Goal: Task Accomplishment & Management: Complete application form

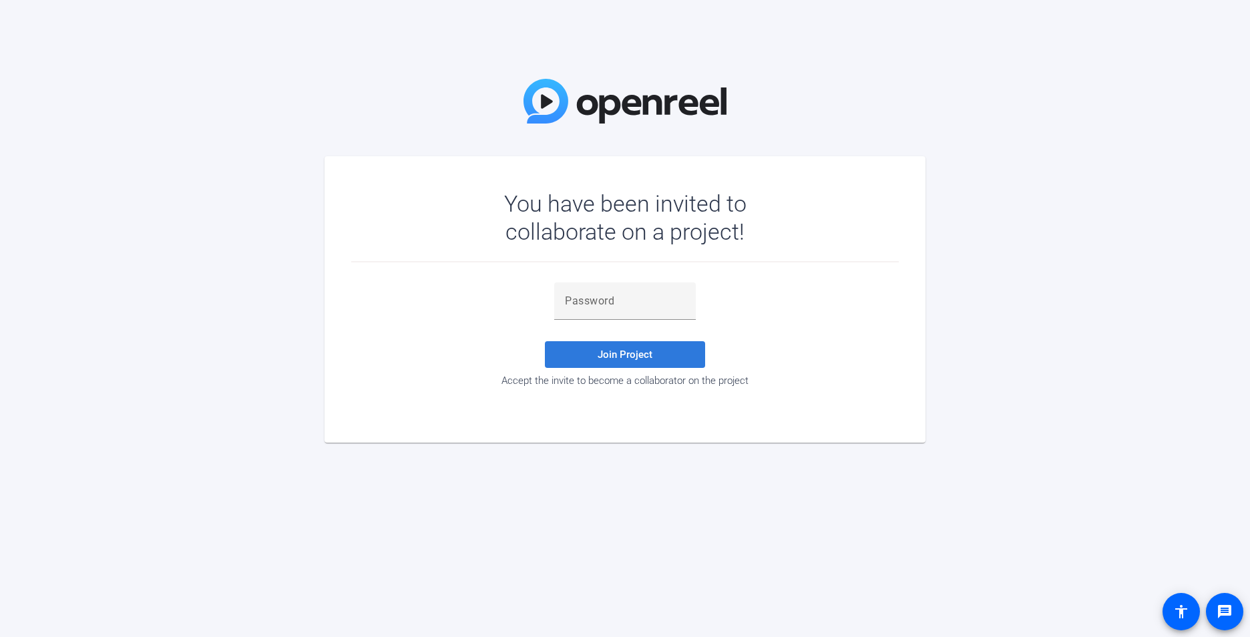
click at [637, 357] on span "Join Project" at bounding box center [625, 355] width 55 height 12
click at [626, 353] on span "Join Project" at bounding box center [625, 355] width 55 height 12
click at [599, 301] on input "text" at bounding box center [625, 301] width 120 height 16
type input "Dmey"
click at [646, 351] on span "Join Project" at bounding box center [625, 355] width 55 height 12
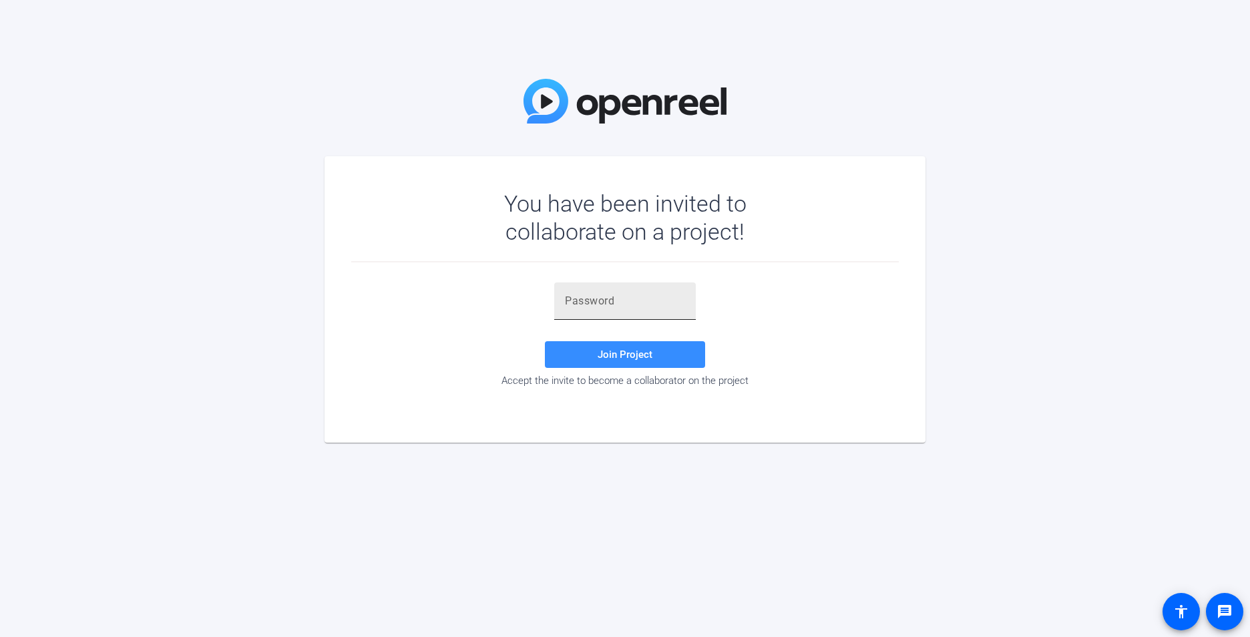
click at [600, 311] on div at bounding box center [625, 301] width 120 height 37
type input "Dmey"
click at [616, 353] on span "Join Project" at bounding box center [625, 355] width 55 height 12
drag, startPoint x: 606, startPoint y: 303, endPoint x: 502, endPoint y: 286, distance: 104.9
click at [502, 286] on div "Dmey Invalid token, email or password Join Project Accept the invite to become …" at bounding box center [625, 335] width 548 height 104
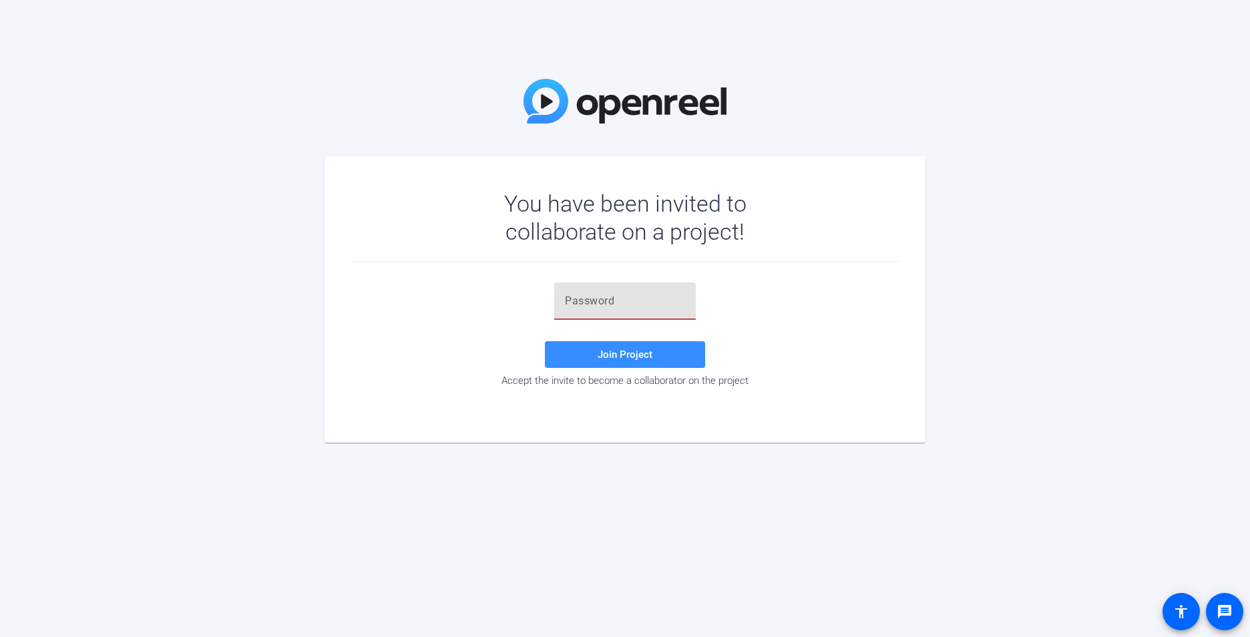
type input "9"
click at [593, 299] on input "text" at bounding box center [625, 301] width 120 height 16
type input "9me2PI"
click at [631, 355] on span "Join Project" at bounding box center [625, 355] width 55 height 12
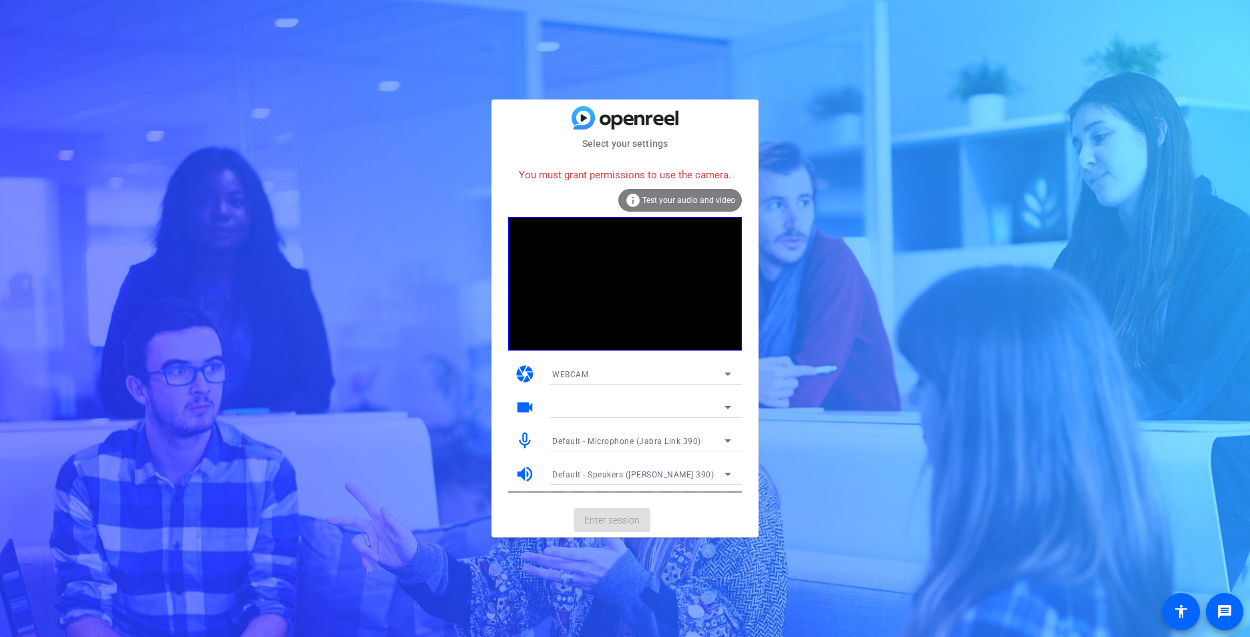
click at [705, 194] on div "info Test your audio and video" at bounding box center [681, 200] width 124 height 23
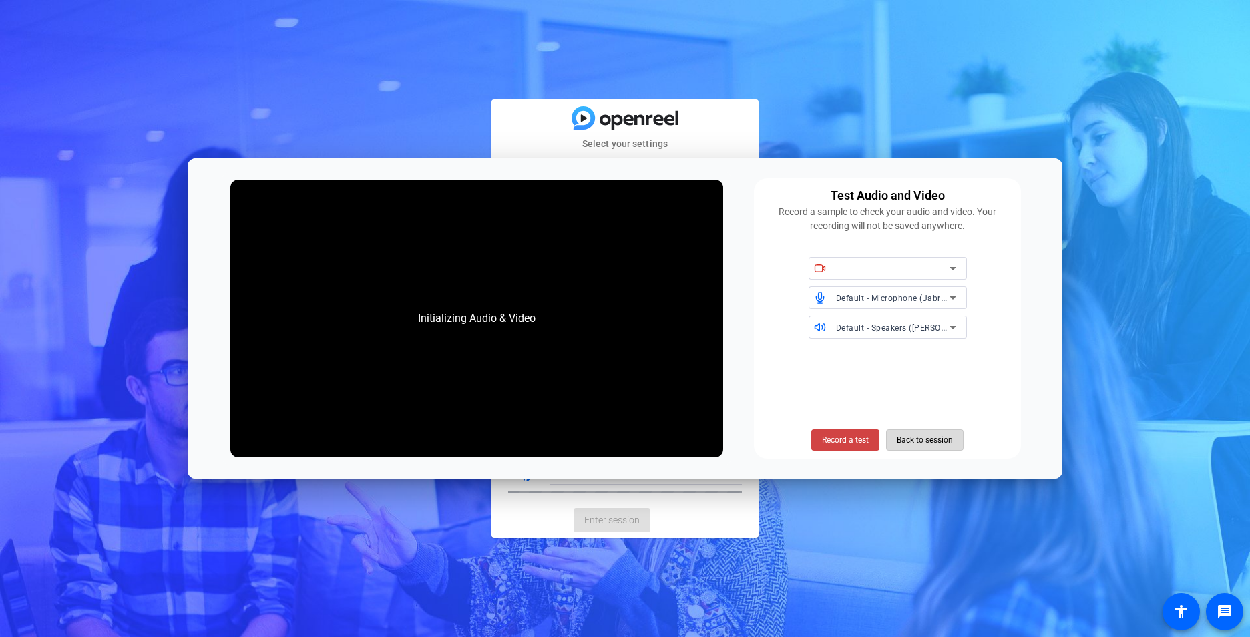
click at [931, 443] on span "Back to session" at bounding box center [925, 440] width 56 height 25
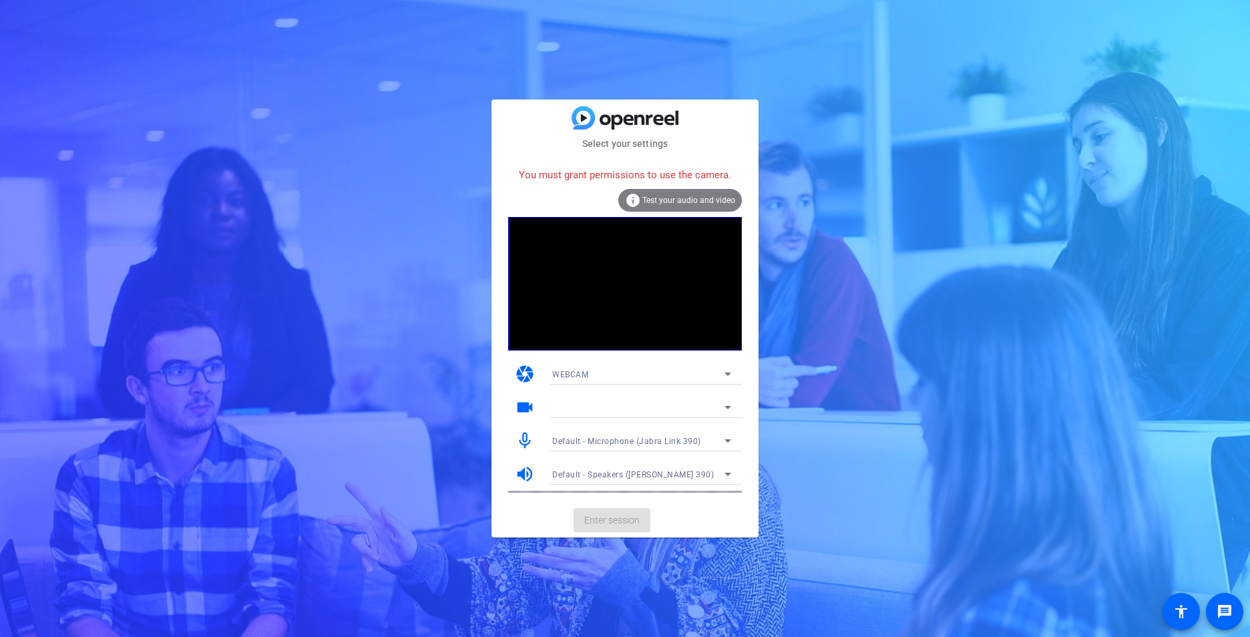
click at [725, 372] on icon at bounding box center [728, 374] width 16 height 16
click at [588, 399] on mat-option "WEBCAM" at bounding box center [642, 400] width 200 height 21
click at [661, 197] on span "Test your audio and video" at bounding box center [689, 200] width 93 height 9
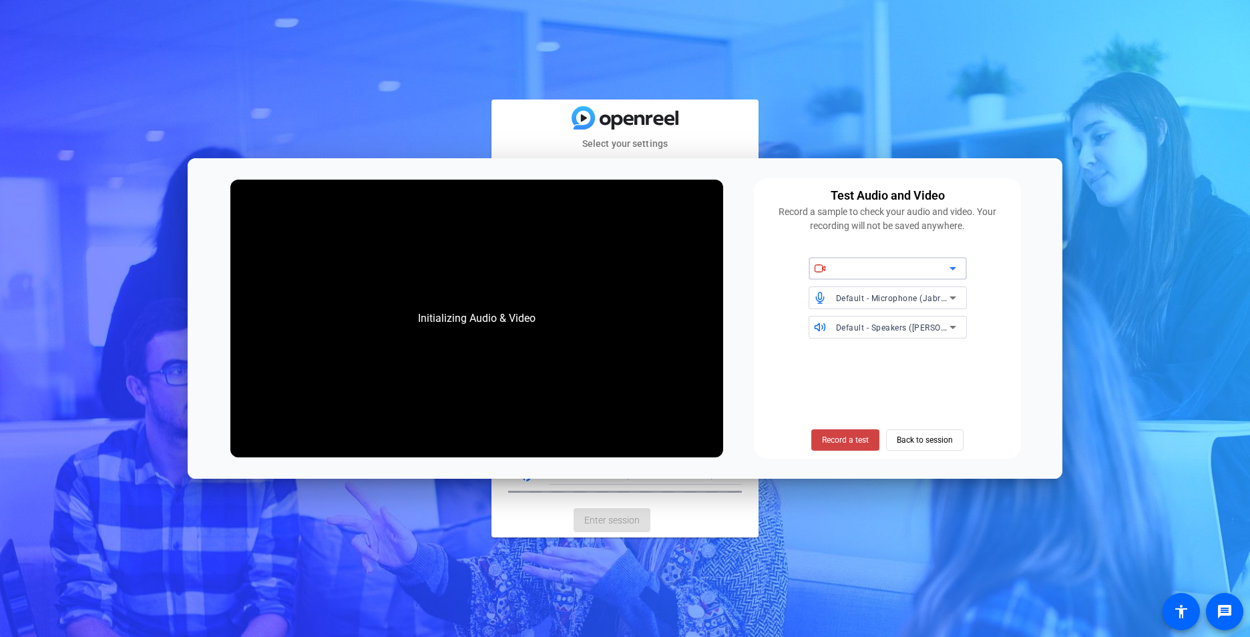
click at [957, 267] on icon at bounding box center [953, 269] width 16 height 16
click at [956, 270] on icon at bounding box center [953, 269] width 16 height 16
click at [823, 264] on icon at bounding box center [820, 269] width 12 height 12
click at [943, 442] on span "Back to session" at bounding box center [925, 440] width 56 height 25
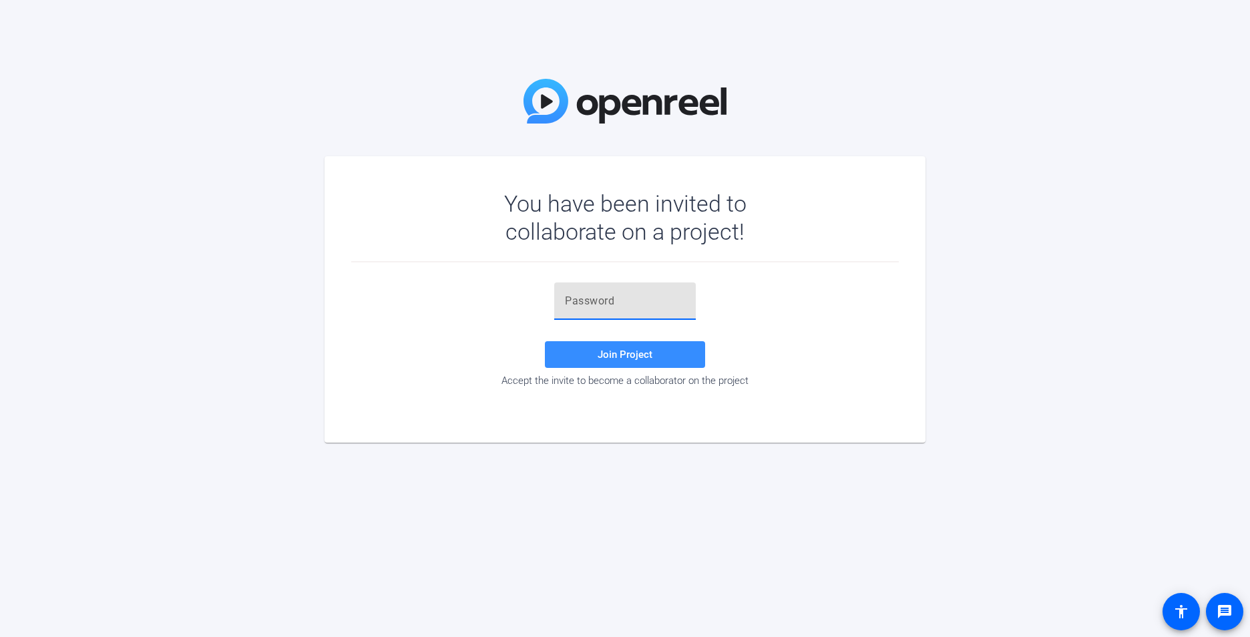
click at [618, 303] on input "text" at bounding box center [625, 301] width 120 height 16
type input "9me2PI"
click at [636, 343] on span at bounding box center [625, 355] width 160 height 32
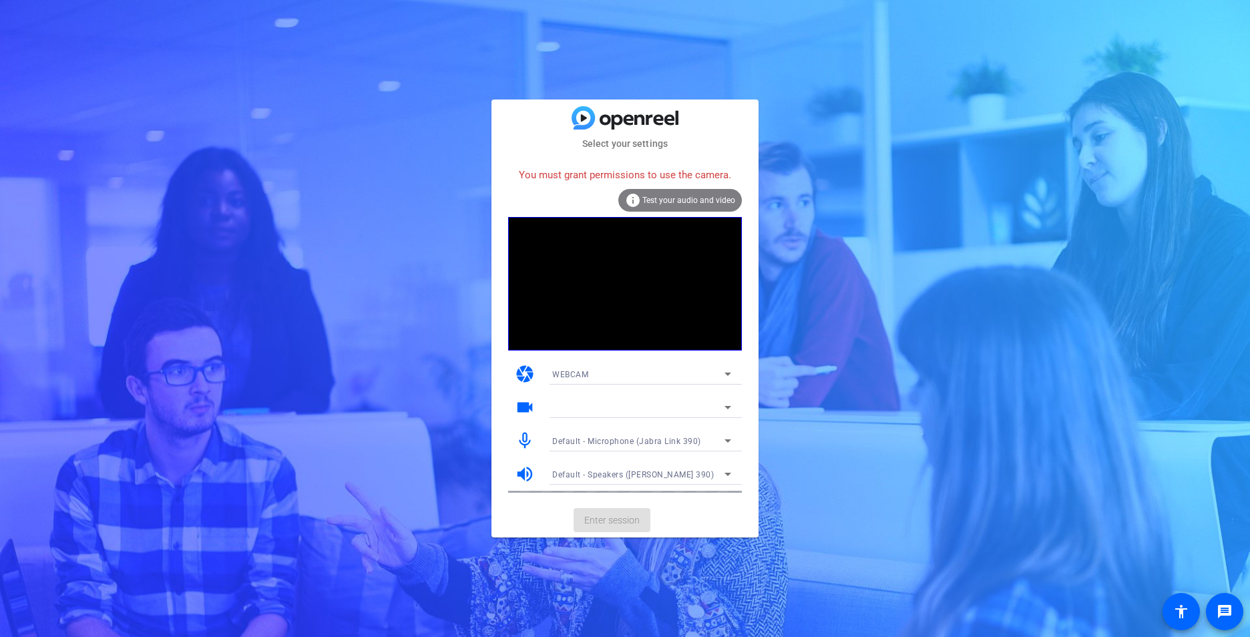
click at [671, 196] on span "Test your audio and video" at bounding box center [689, 200] width 93 height 9
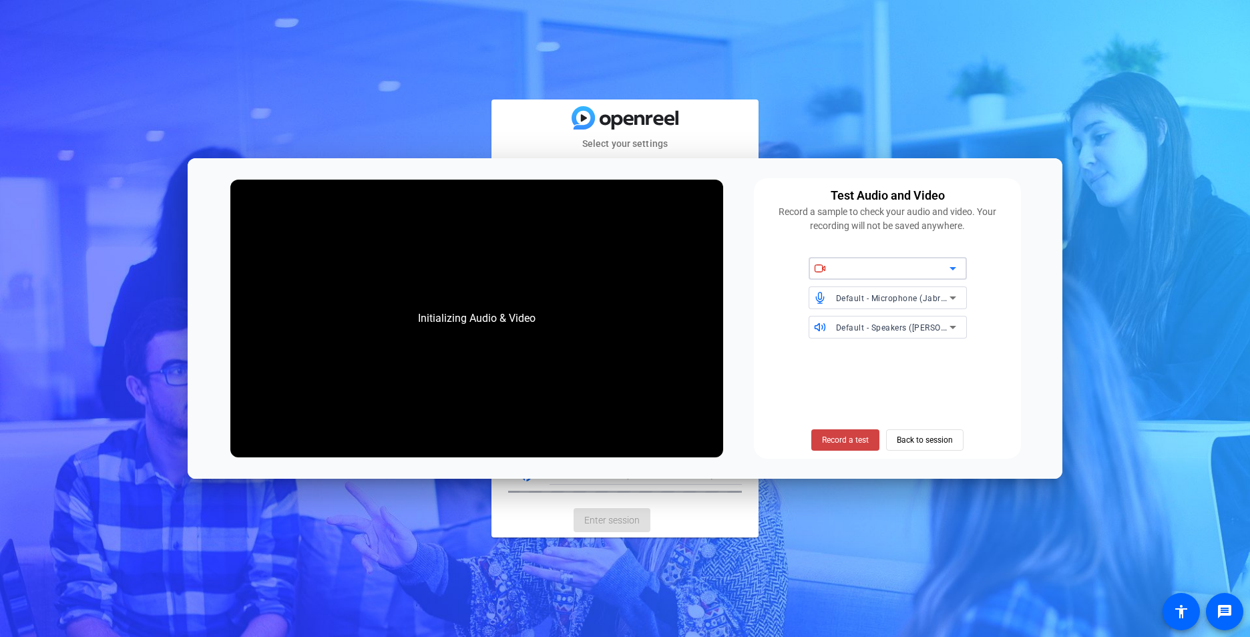
click at [953, 267] on icon at bounding box center [953, 269] width 16 height 16
click at [940, 444] on span "Back to session" at bounding box center [925, 440] width 56 height 25
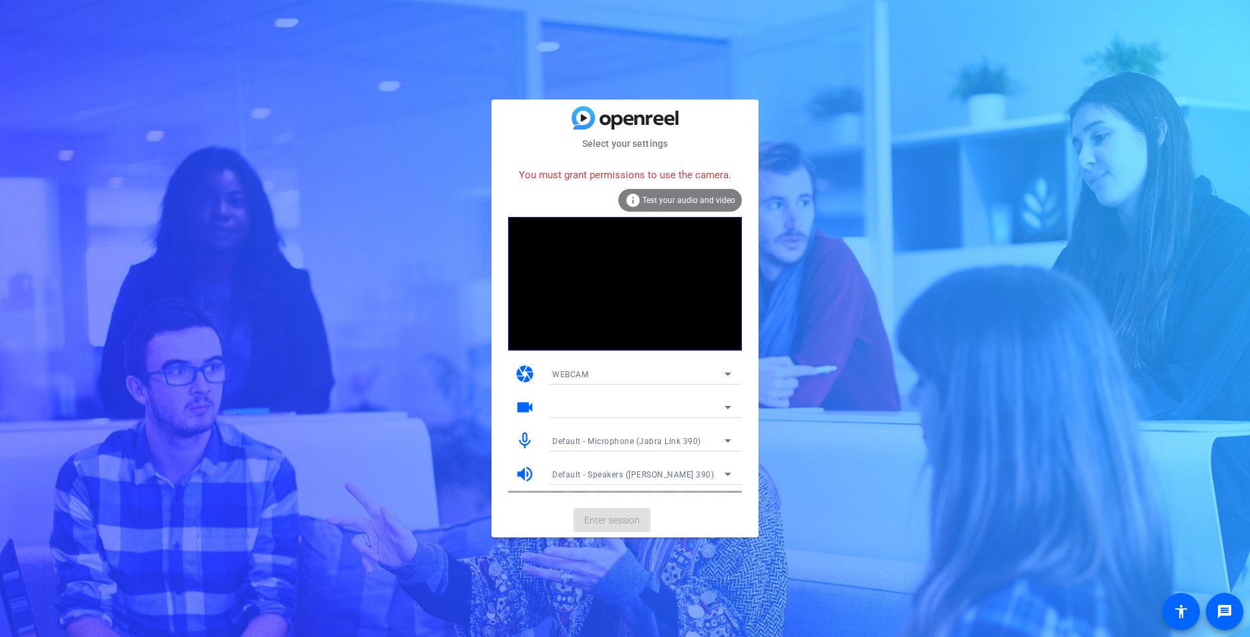
click at [607, 178] on div "You must grant permissions to use the camera." at bounding box center [625, 175] width 234 height 29
click at [663, 200] on span "Test your audio and video" at bounding box center [689, 200] width 93 height 9
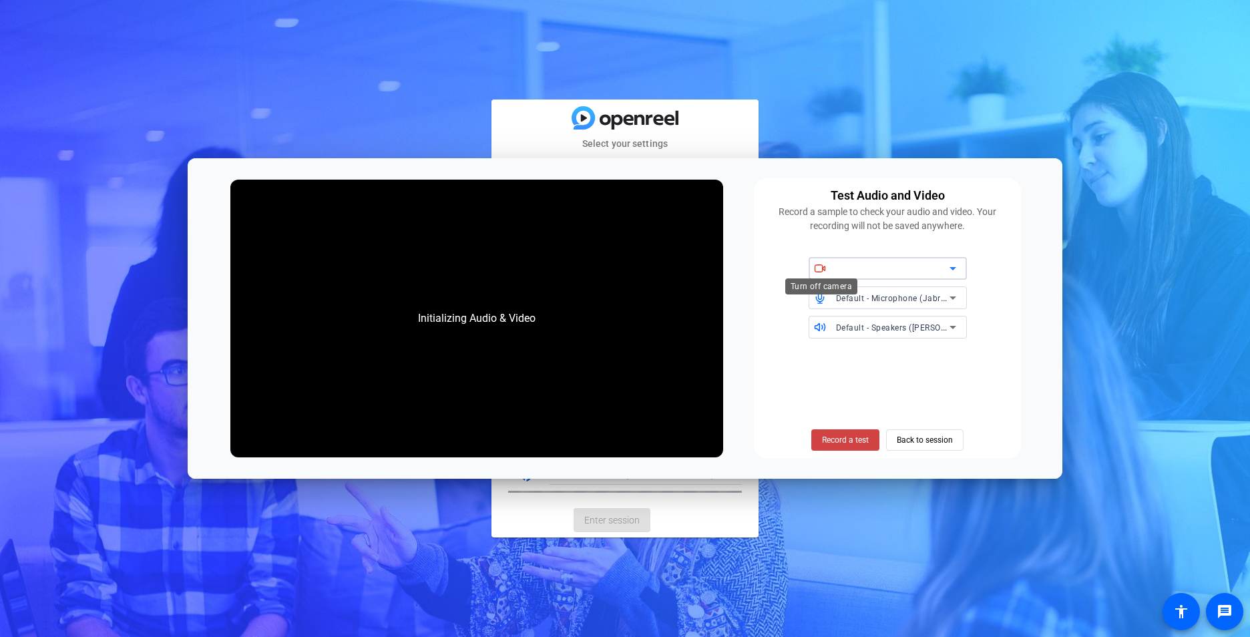
click at [833, 268] on span at bounding box center [821, 268] width 25 height 9
click at [953, 267] on icon at bounding box center [953, 269] width 16 height 16
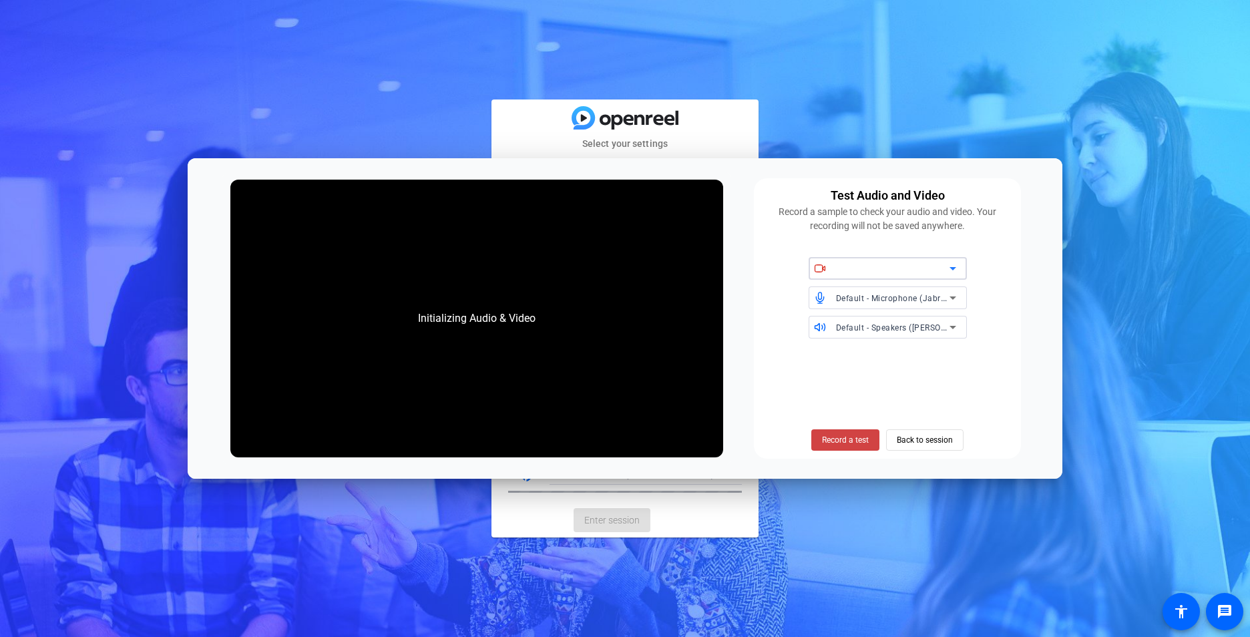
click at [953, 267] on icon at bounding box center [953, 269] width 16 height 16
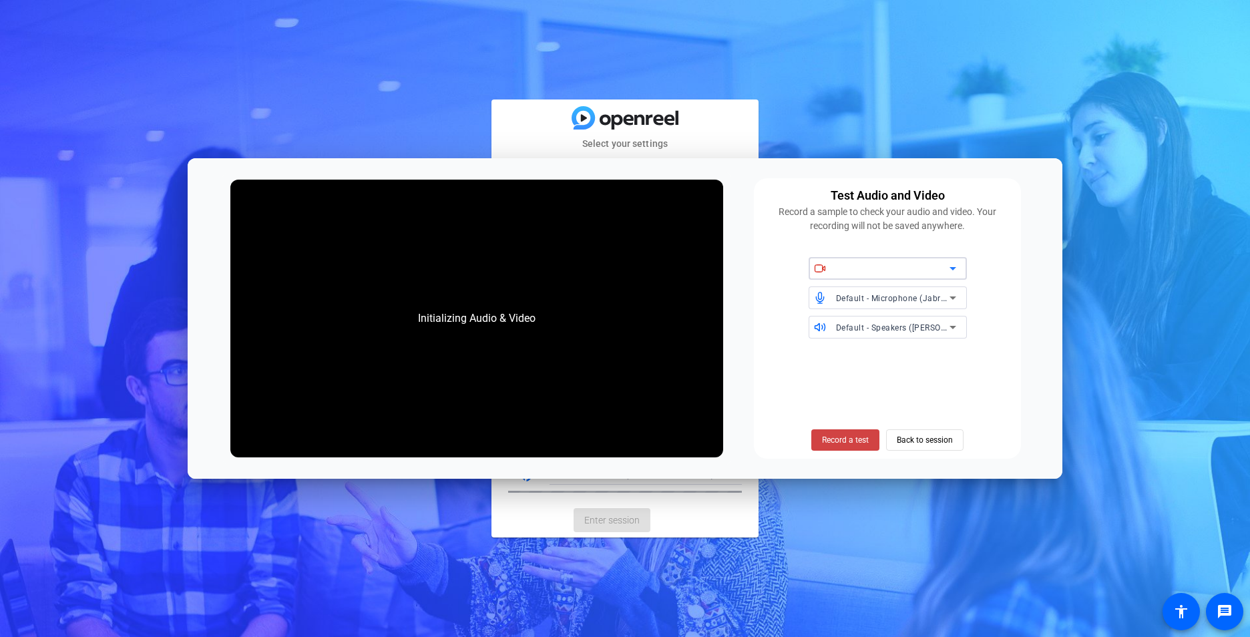
click at [953, 267] on icon at bounding box center [953, 269] width 16 height 16
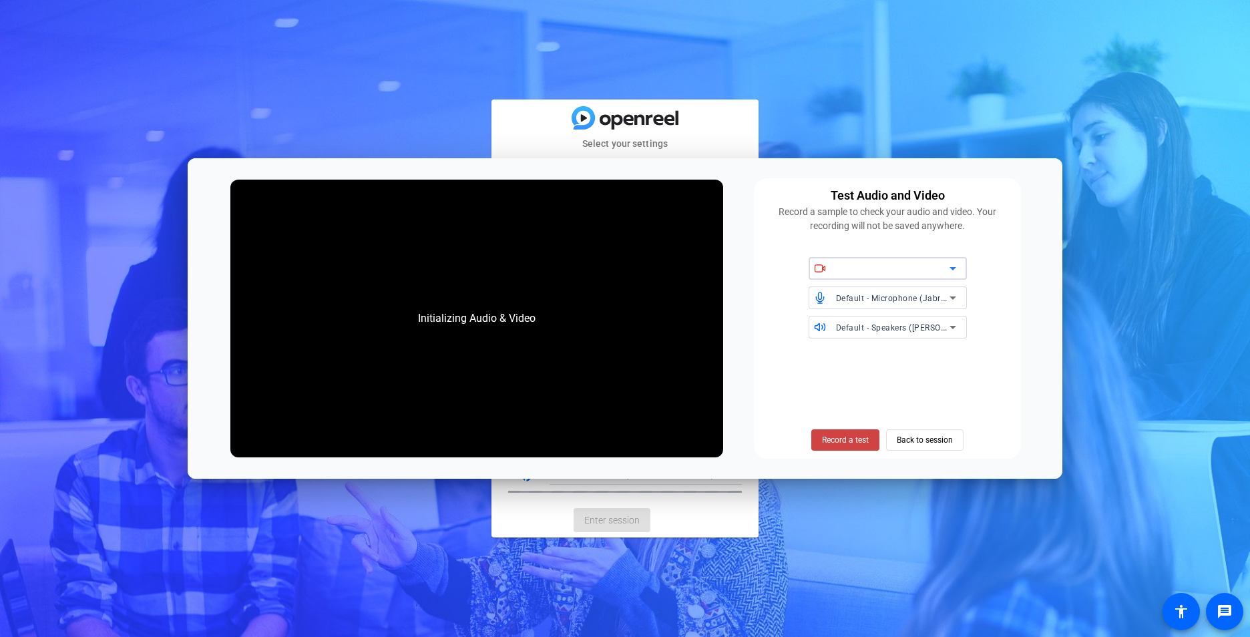
click at [953, 267] on icon at bounding box center [953, 269] width 16 height 16
click at [953, 271] on icon at bounding box center [953, 269] width 16 height 16
click at [846, 442] on span "Record a test" at bounding box center [845, 440] width 47 height 12
click at [835, 445] on span "Record a test" at bounding box center [845, 440] width 47 height 12
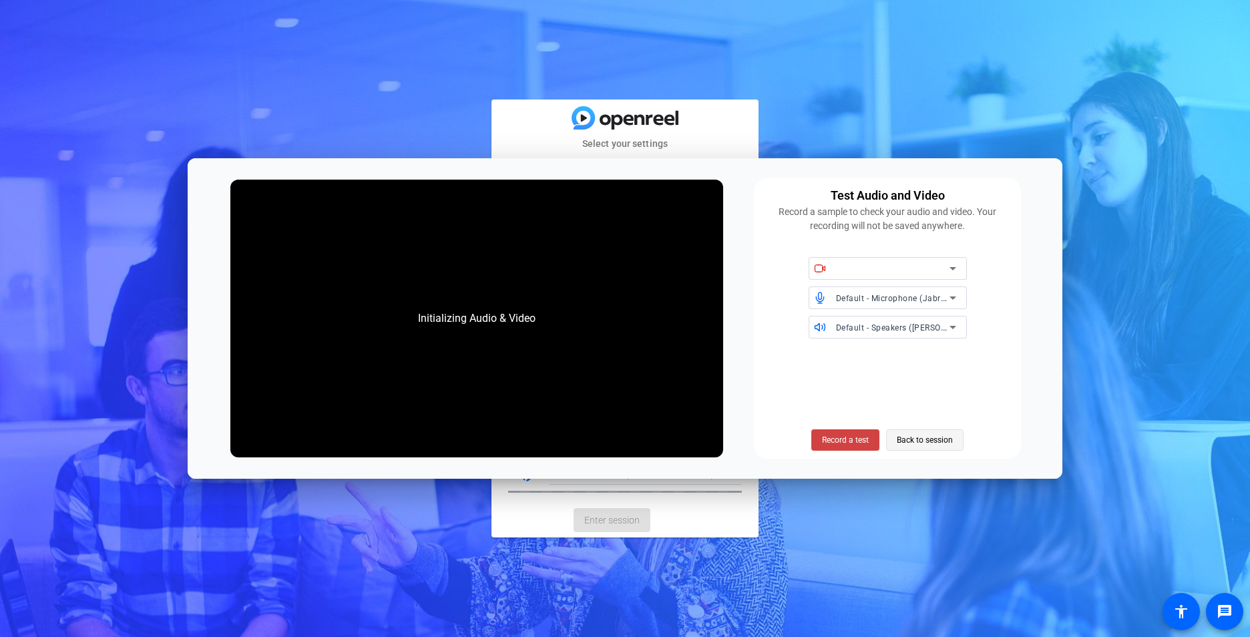
click at [938, 444] on span "Back to session" at bounding box center [925, 440] width 56 height 25
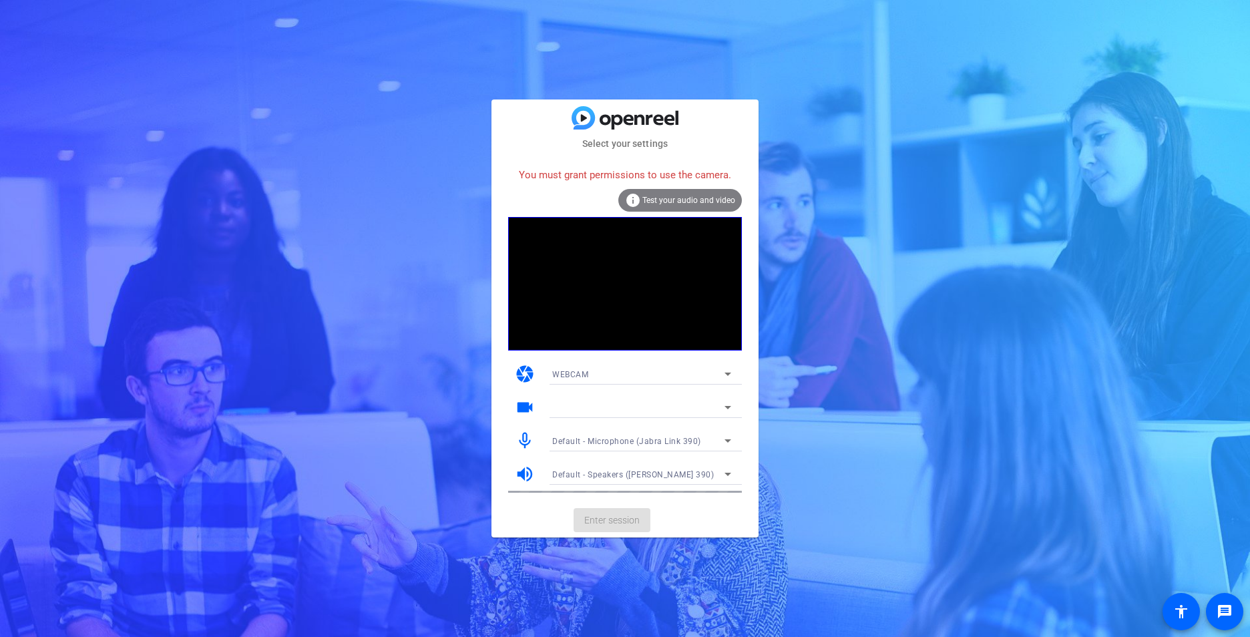
click at [676, 195] on div "info Test your audio and video" at bounding box center [681, 200] width 124 height 23
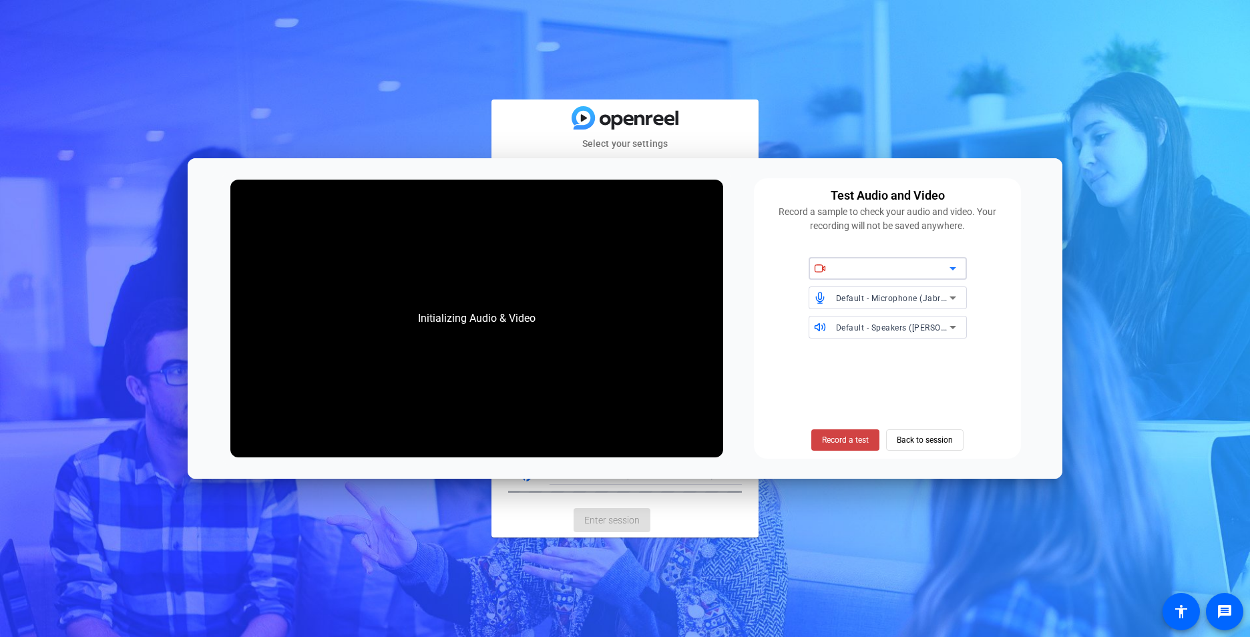
click at [957, 263] on icon at bounding box center [953, 269] width 16 height 16
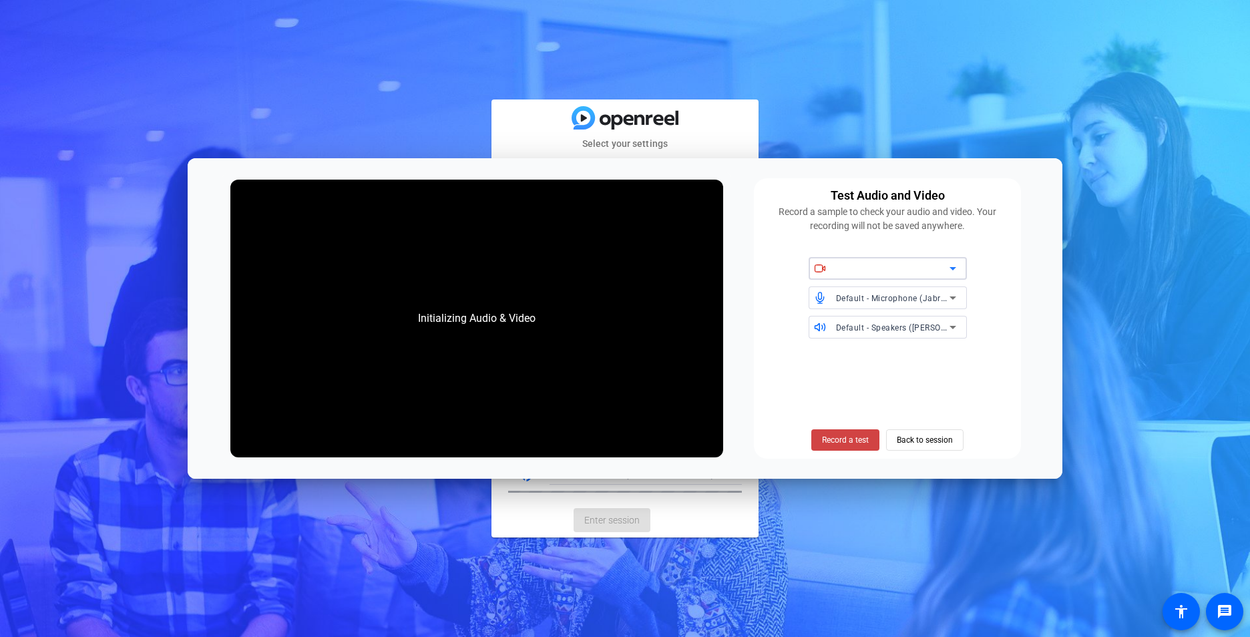
click at [957, 263] on icon at bounding box center [953, 269] width 16 height 16
drag, startPoint x: 957, startPoint y: 263, endPoint x: 892, endPoint y: 323, distance: 88.8
click at [948, 297] on div "Default - Microphone (Jabra Link 390) Default - Speakers (Jabra Link 390)" at bounding box center [887, 297] width 251 height 81
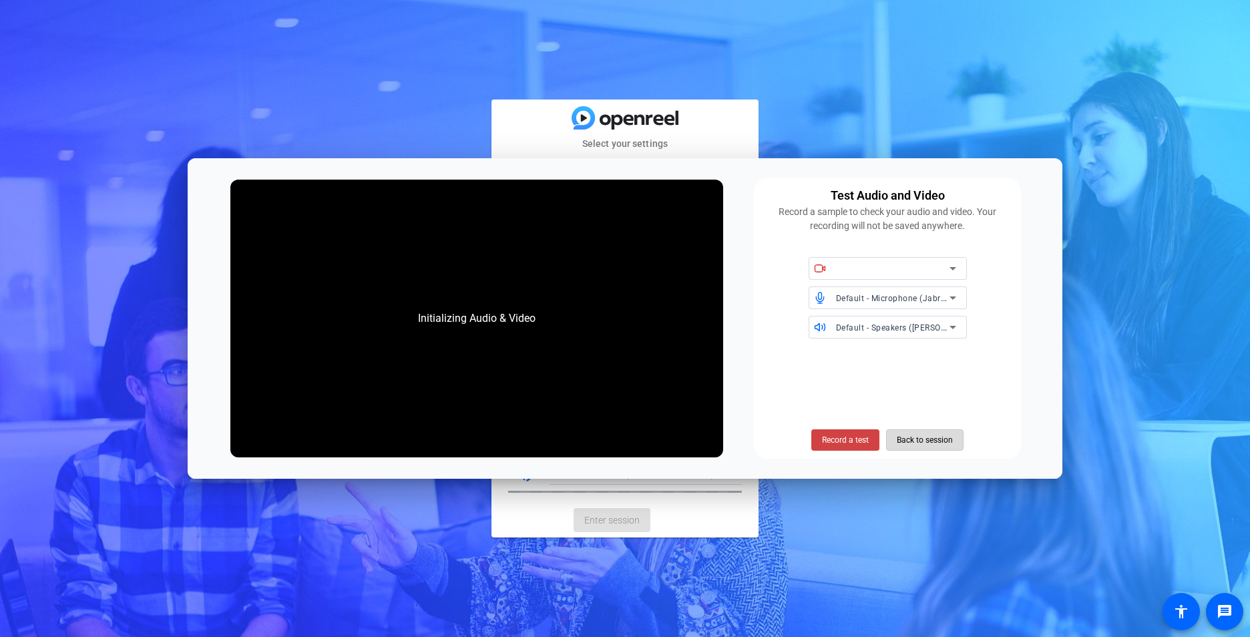
click at [942, 439] on span "Back to session" at bounding box center [925, 440] width 56 height 25
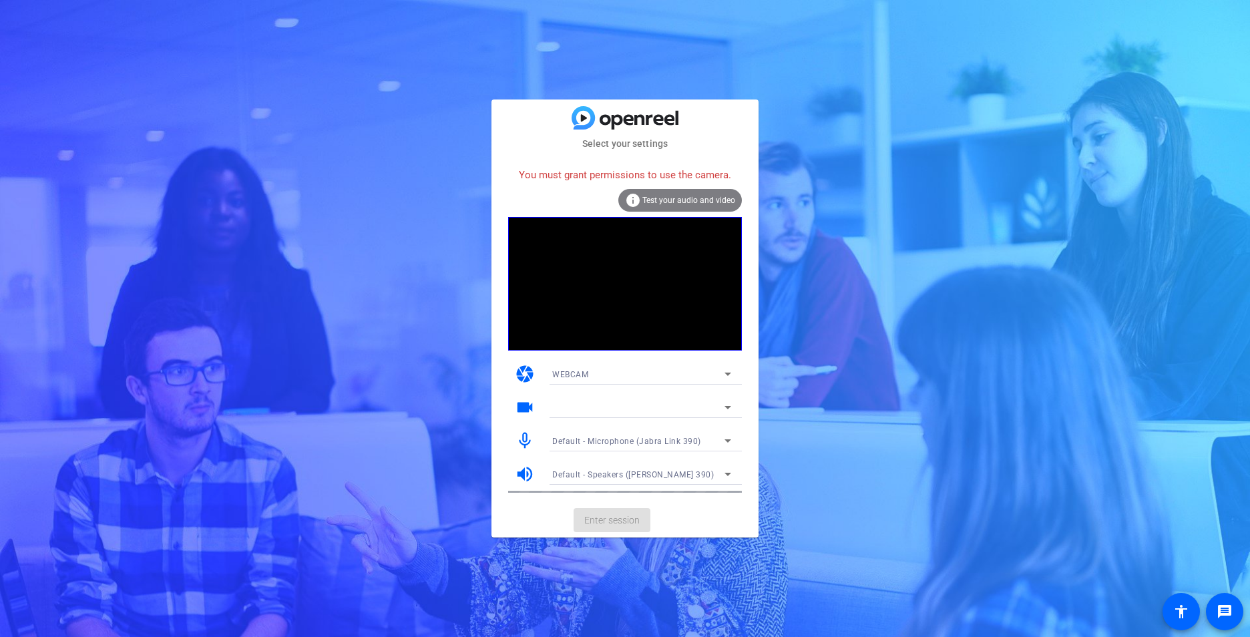
click at [586, 403] on div at bounding box center [638, 407] width 172 height 16
click at [728, 409] on icon at bounding box center [728, 407] width 7 height 3
drag, startPoint x: 728, startPoint y: 409, endPoint x: 726, endPoint y: 401, distance: 8.3
click at [727, 407] on icon at bounding box center [728, 407] width 7 height 3
click at [726, 401] on icon at bounding box center [728, 407] width 16 height 16
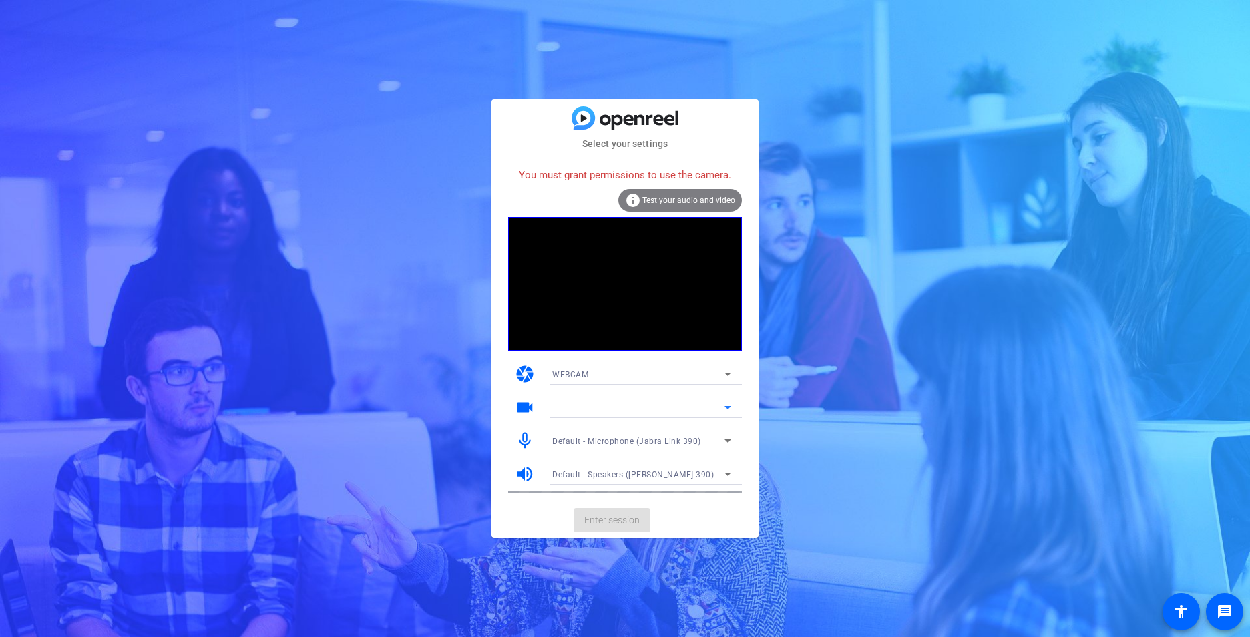
click at [728, 406] on icon at bounding box center [728, 407] width 16 height 16
click at [728, 407] on icon at bounding box center [728, 407] width 16 height 16
drag, startPoint x: 728, startPoint y: 407, endPoint x: 723, endPoint y: 369, distance: 39.1
click at [723, 369] on icon at bounding box center [728, 374] width 16 height 16
click at [723, 369] on div at bounding box center [625, 318] width 1250 height 637
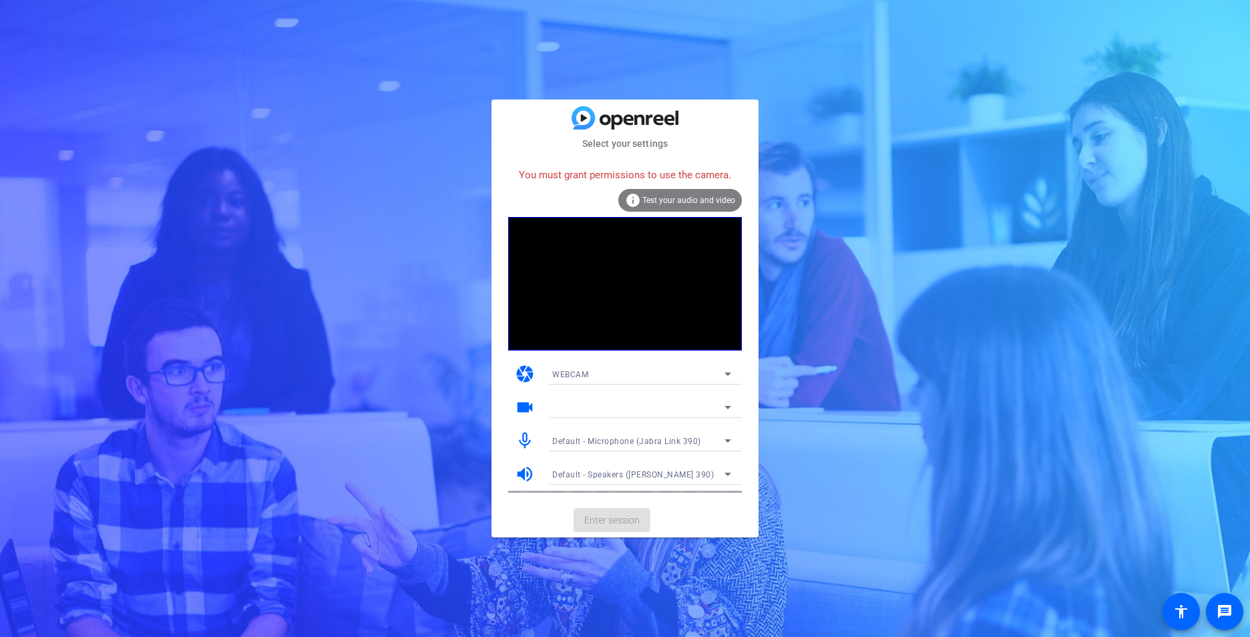
click at [732, 375] on icon at bounding box center [728, 374] width 16 height 16
click at [623, 394] on mat-option "WEBCAM" at bounding box center [642, 400] width 200 height 21
drag, startPoint x: 162, startPoint y: 11, endPoint x: 874, endPoint y: 221, distance: 743.2
click at [874, 221] on div "Select your settings You must grant permissions to use the camera. info Test yo…" at bounding box center [625, 318] width 1250 height 637
click at [721, 195] on div "info Test your audio and video" at bounding box center [681, 200] width 124 height 23
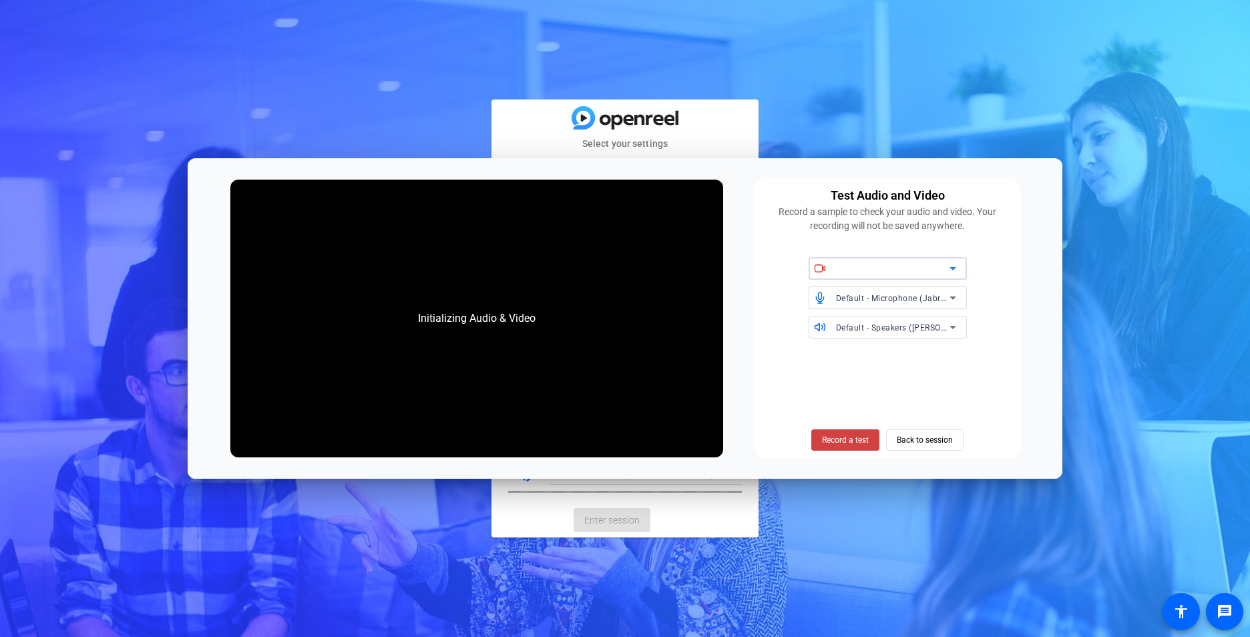
click at [953, 269] on icon at bounding box center [953, 268] width 7 height 3
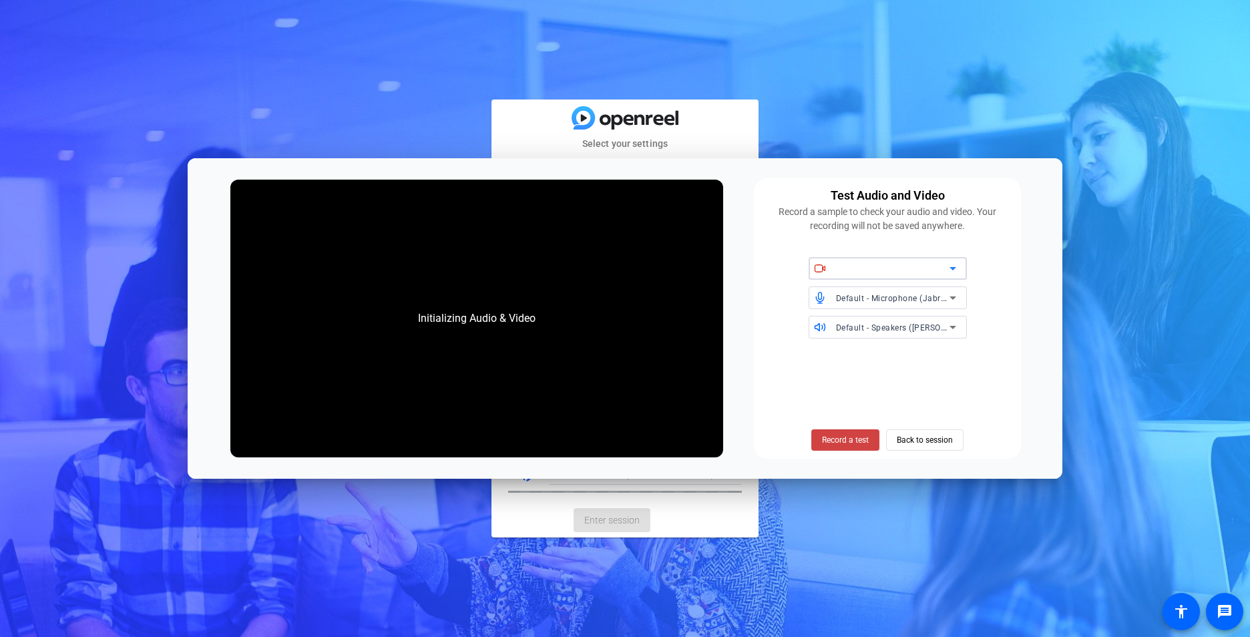
click at [953, 269] on icon at bounding box center [953, 268] width 7 height 3
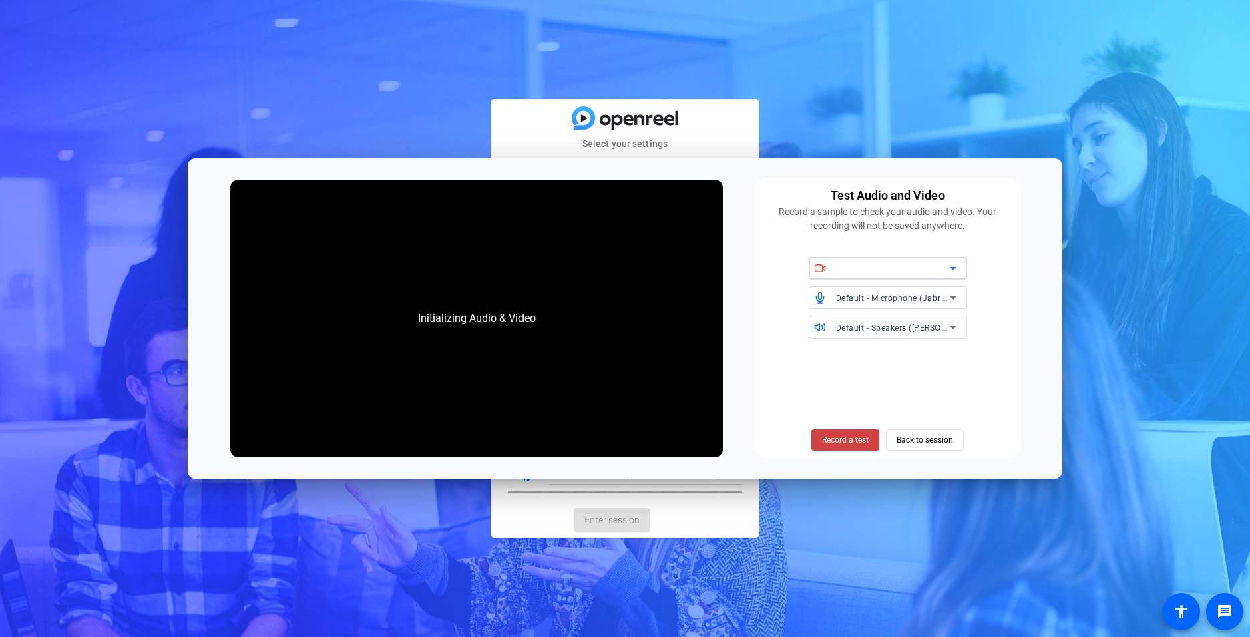
click at [953, 269] on icon at bounding box center [953, 268] width 7 height 3
click at [953, 266] on icon at bounding box center [953, 269] width 16 height 16
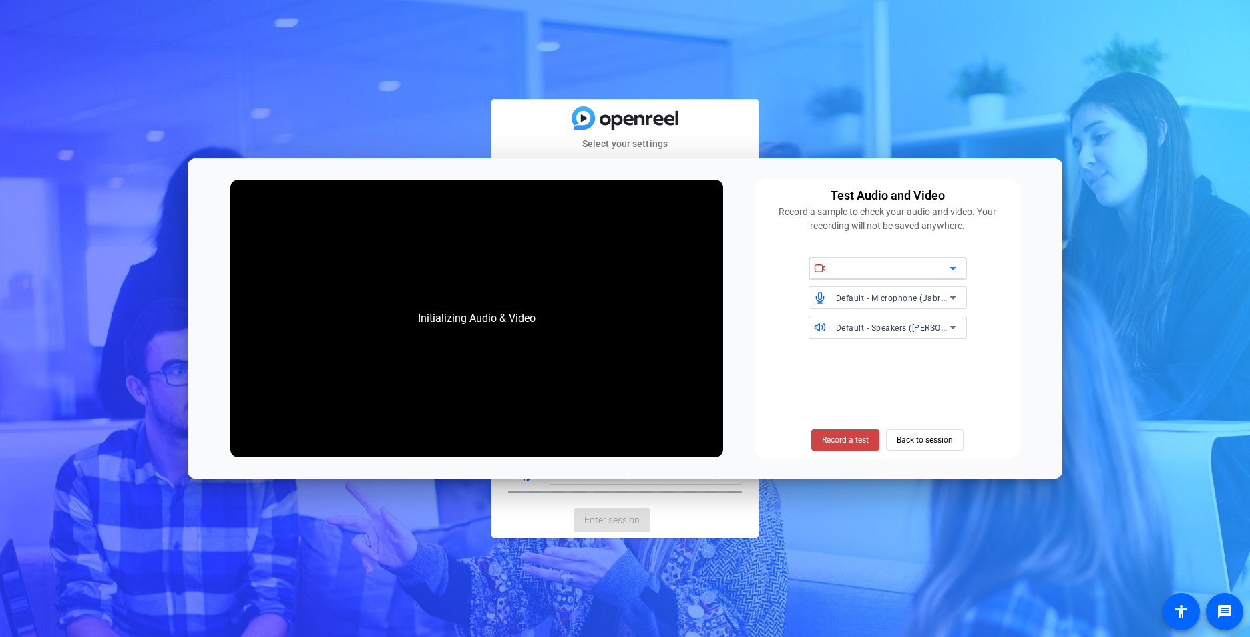
click at [953, 266] on icon at bounding box center [953, 269] width 16 height 16
click at [582, 118] on img at bounding box center [625, 117] width 107 height 23
click at [912, 443] on span "Back to session" at bounding box center [925, 440] width 56 height 25
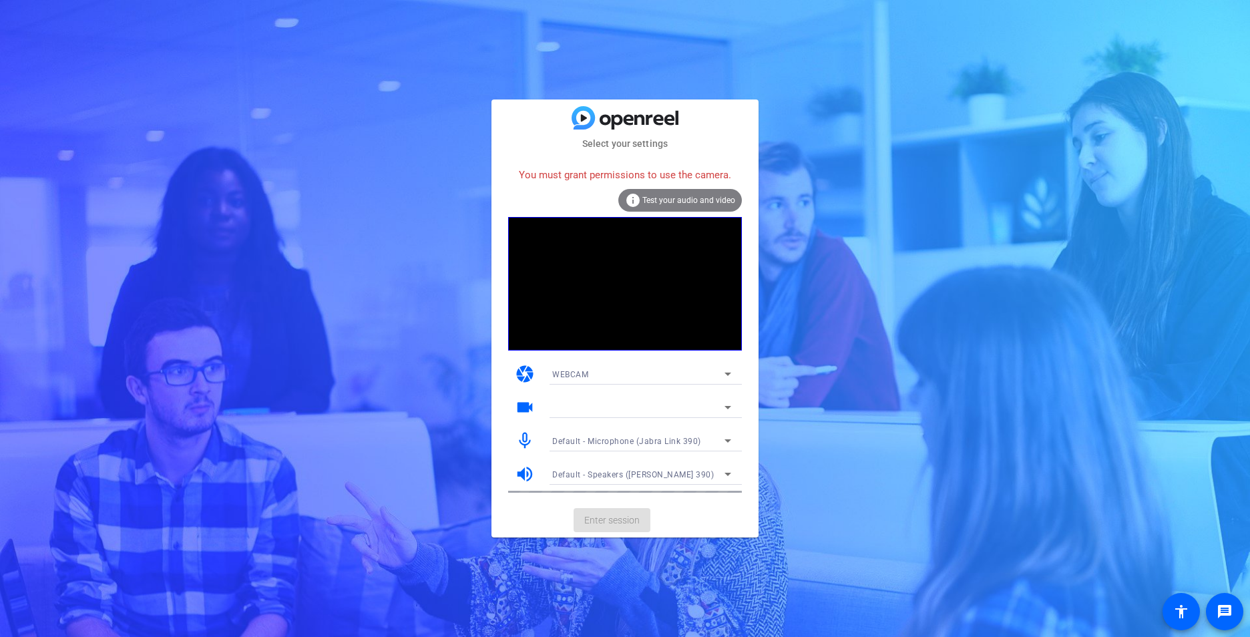
click at [586, 371] on span "WEBCAM" at bounding box center [570, 374] width 36 height 9
click at [580, 403] on span "WEBCAM" at bounding box center [569, 401] width 35 height 16
click at [725, 406] on icon at bounding box center [728, 407] width 16 height 16
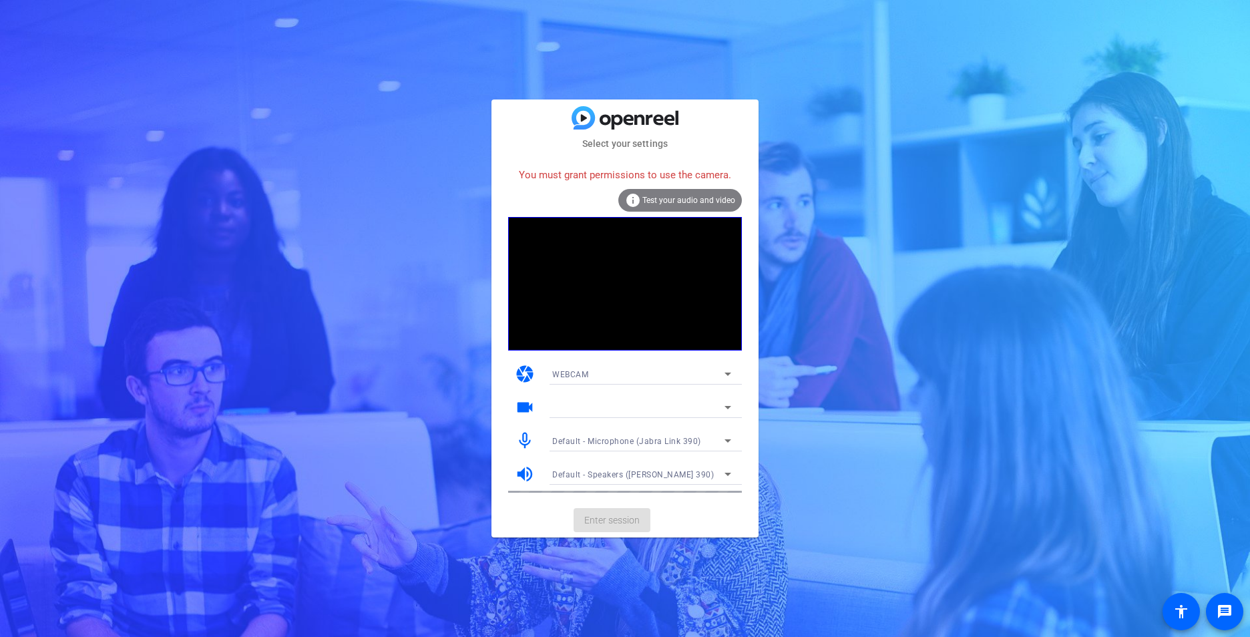
drag, startPoint x: 725, startPoint y: 406, endPoint x: 936, endPoint y: 434, distance: 212.3
click at [936, 434] on div "Select your settings You must grant permissions to use the camera. info Test yo…" at bounding box center [625, 318] width 1250 height 637
click at [612, 519] on mat-card-actions "Enter session" at bounding box center [625, 520] width 267 height 35
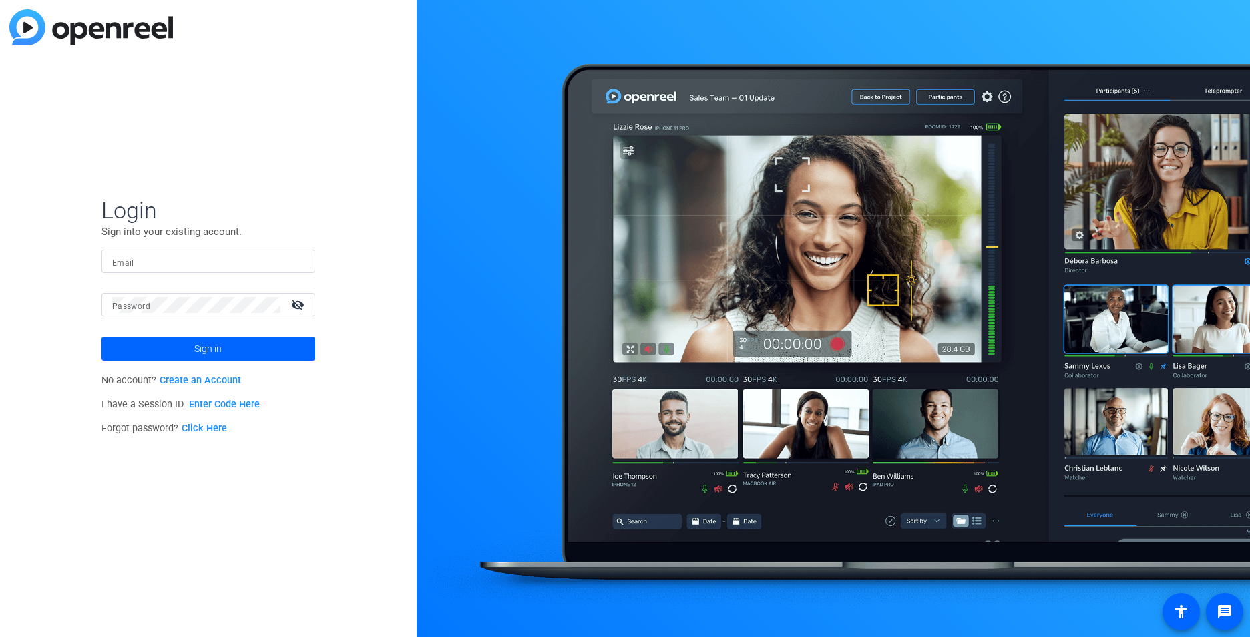
click at [182, 259] on input "Email" at bounding box center [208, 262] width 192 height 16
click at [214, 252] on div at bounding box center [208, 261] width 192 height 23
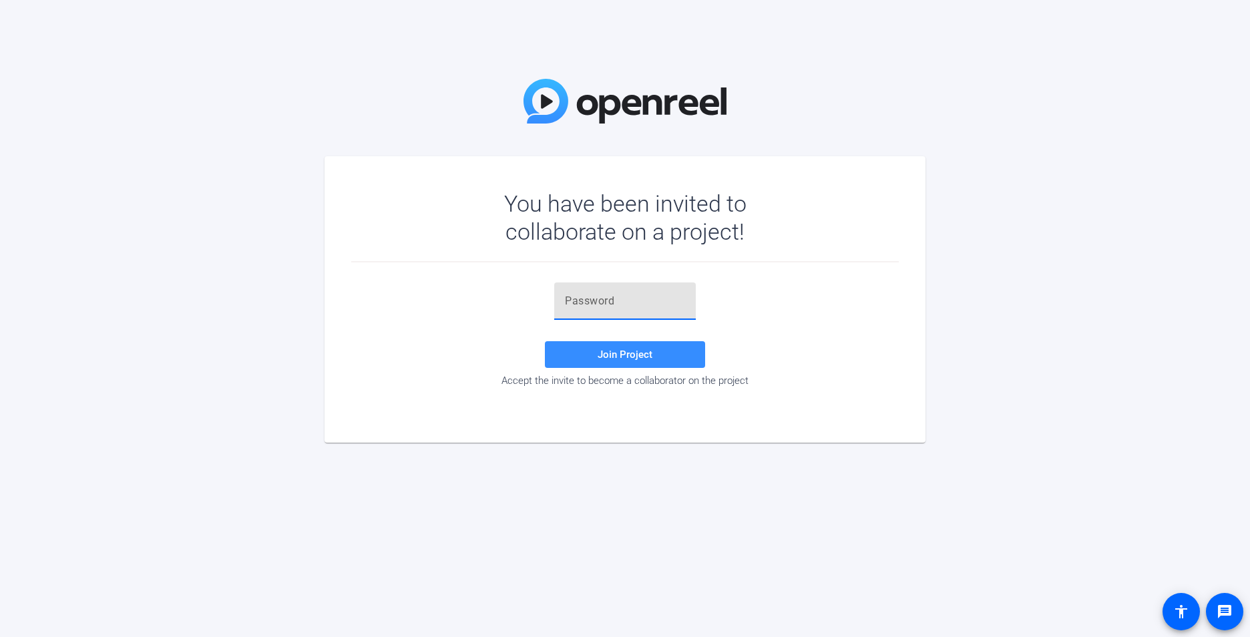
click at [615, 299] on input "text" at bounding box center [625, 301] width 120 height 16
type input "hql1K{"
click at [616, 351] on span "Join Project" at bounding box center [625, 355] width 55 height 12
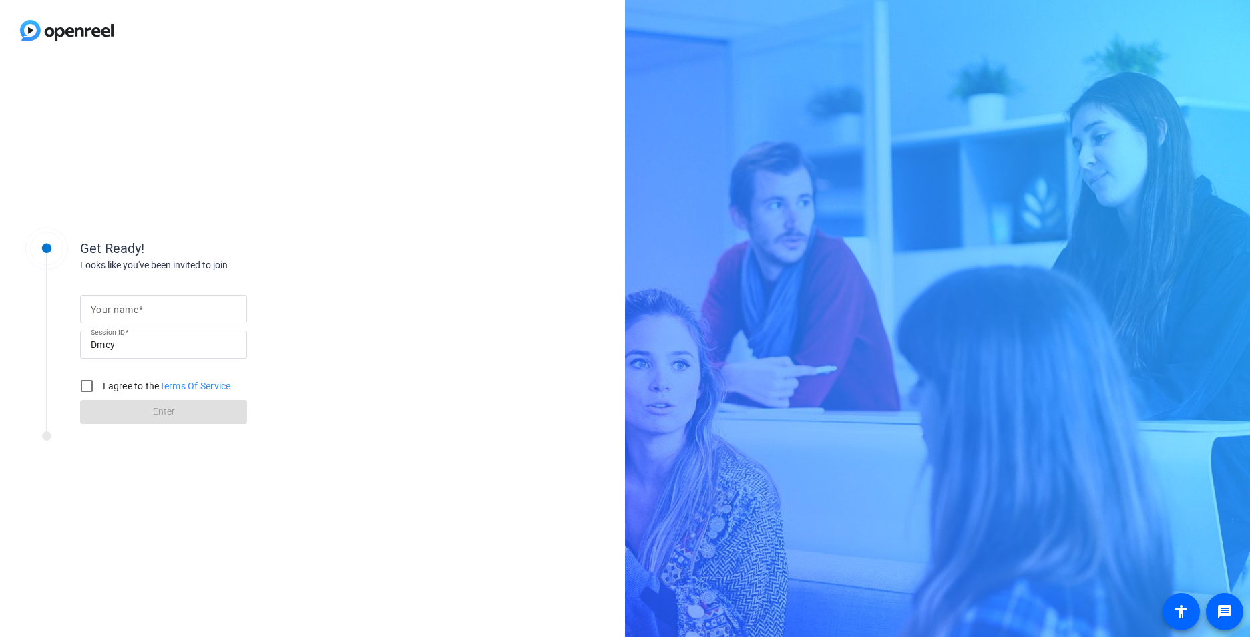
click at [116, 306] on mat-label "Your name" at bounding box center [114, 310] width 47 height 11
click at [116, 306] on input "Your name" at bounding box center [164, 309] width 146 height 16
type input "[PERSON_NAME]"
click at [90, 383] on input "I agree to the Terms Of Service" at bounding box center [86, 386] width 27 height 27
checkbox input "true"
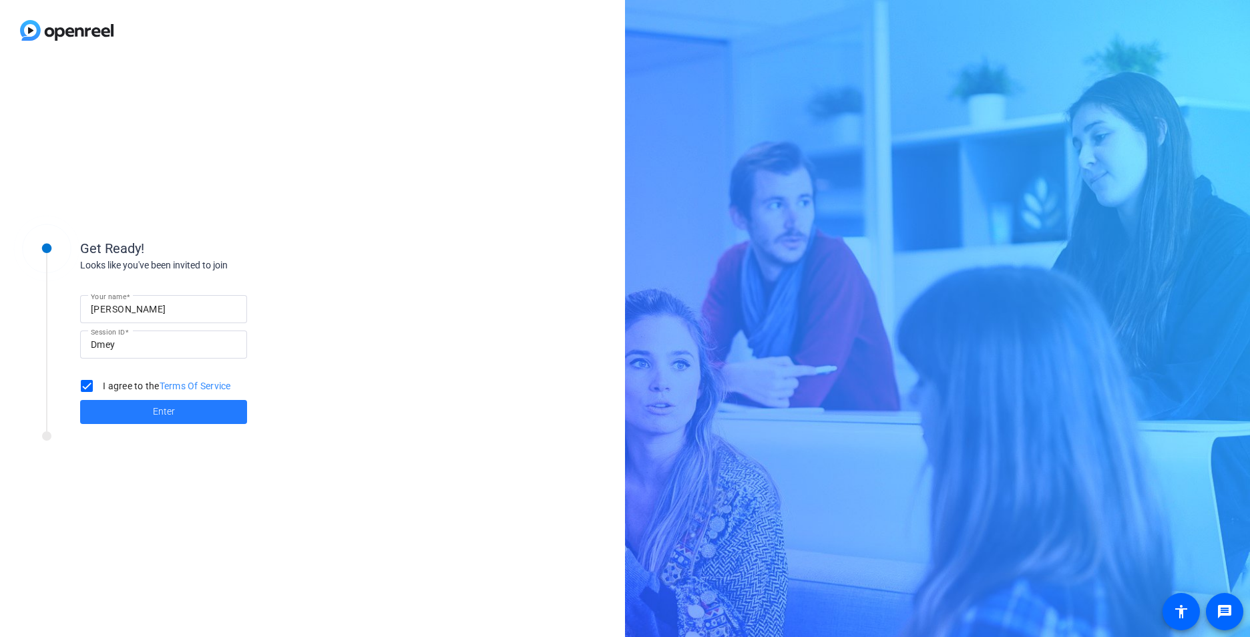
click at [198, 413] on span at bounding box center [163, 412] width 167 height 32
